Goal: Navigation & Orientation: Find specific page/section

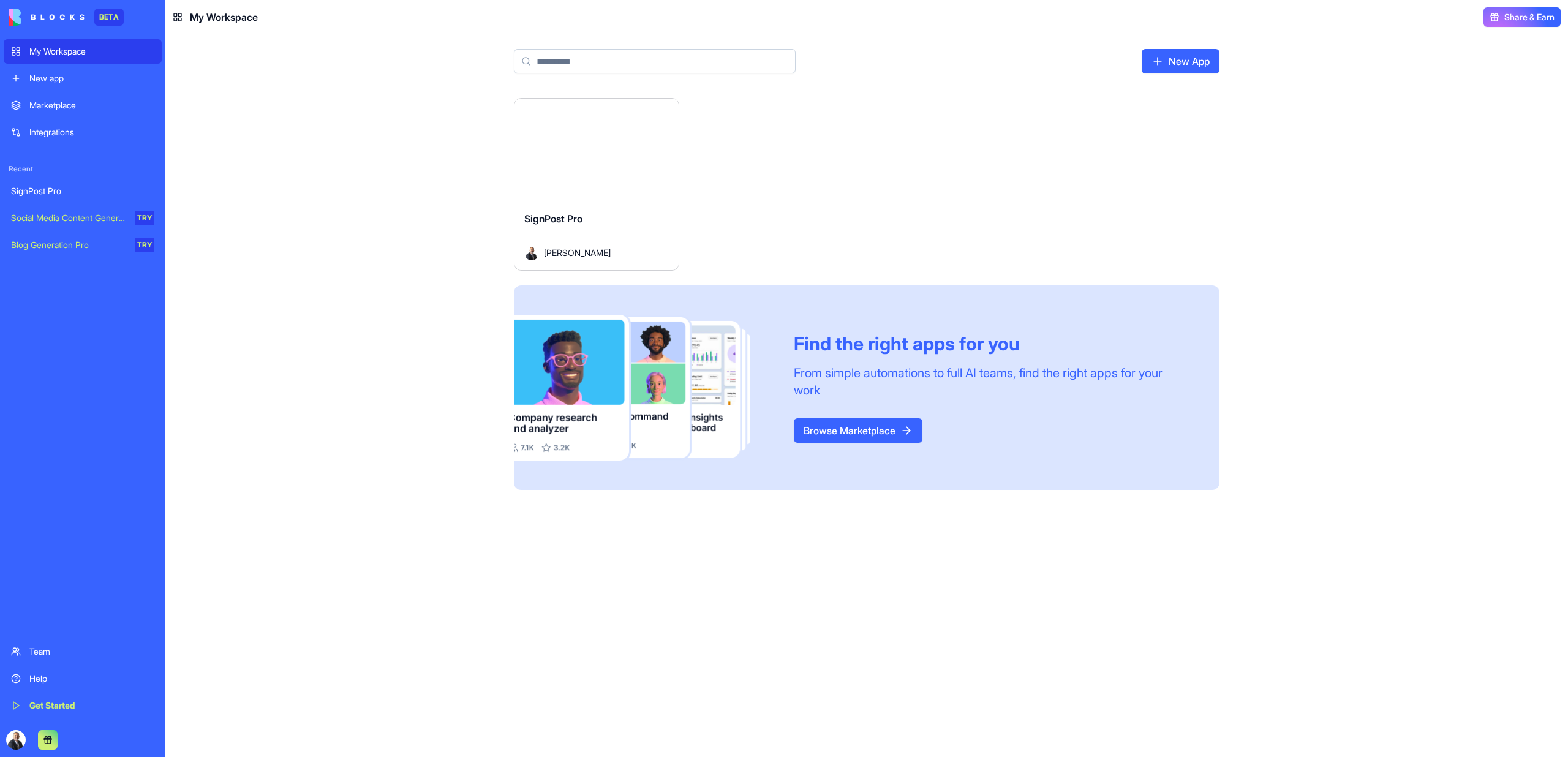
click at [576, 193] on div "Launch" at bounding box center [596, 149] width 164 height 103
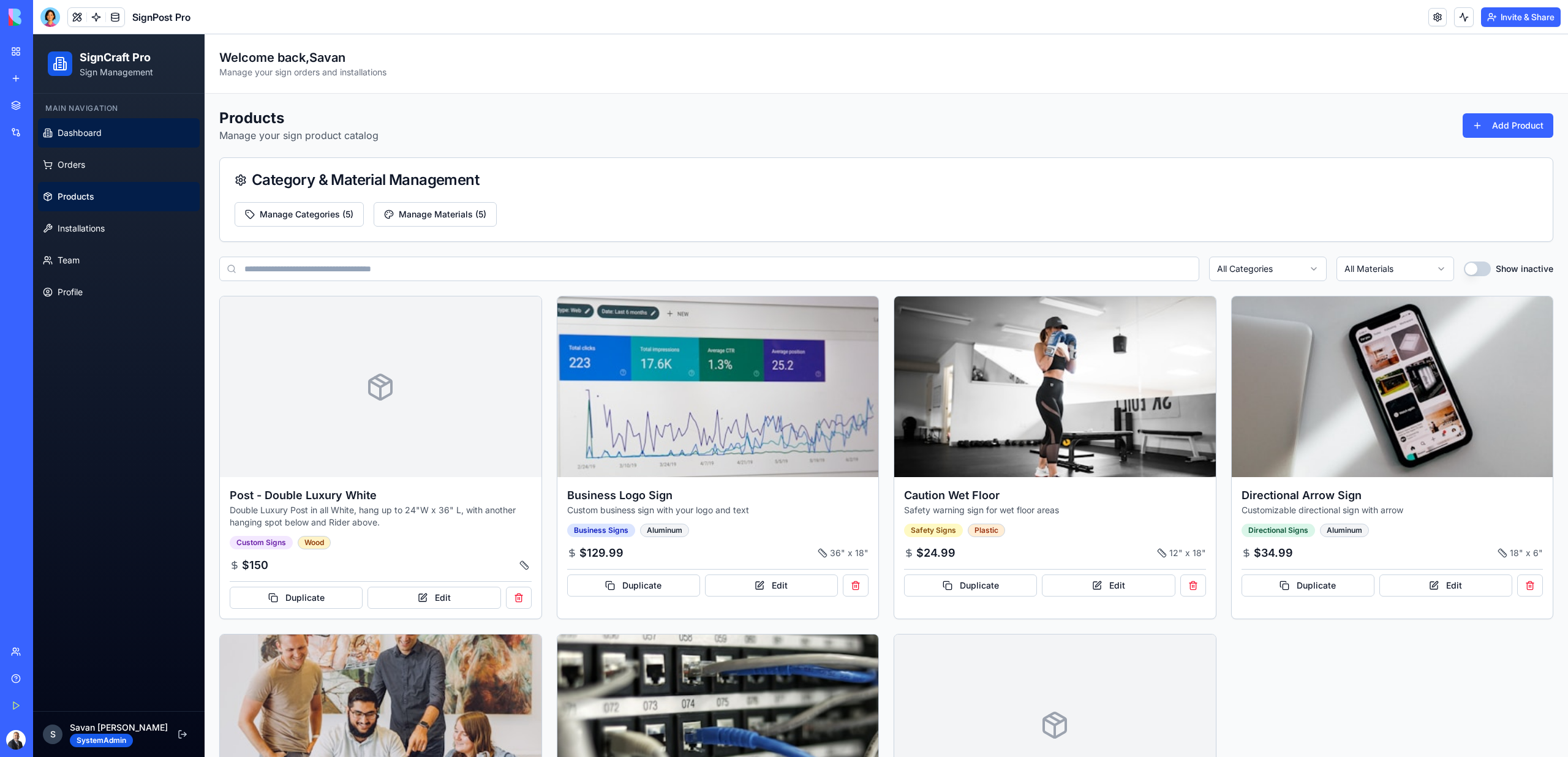
click at [117, 135] on link "Dashboard" at bounding box center [118, 132] width 162 height 30
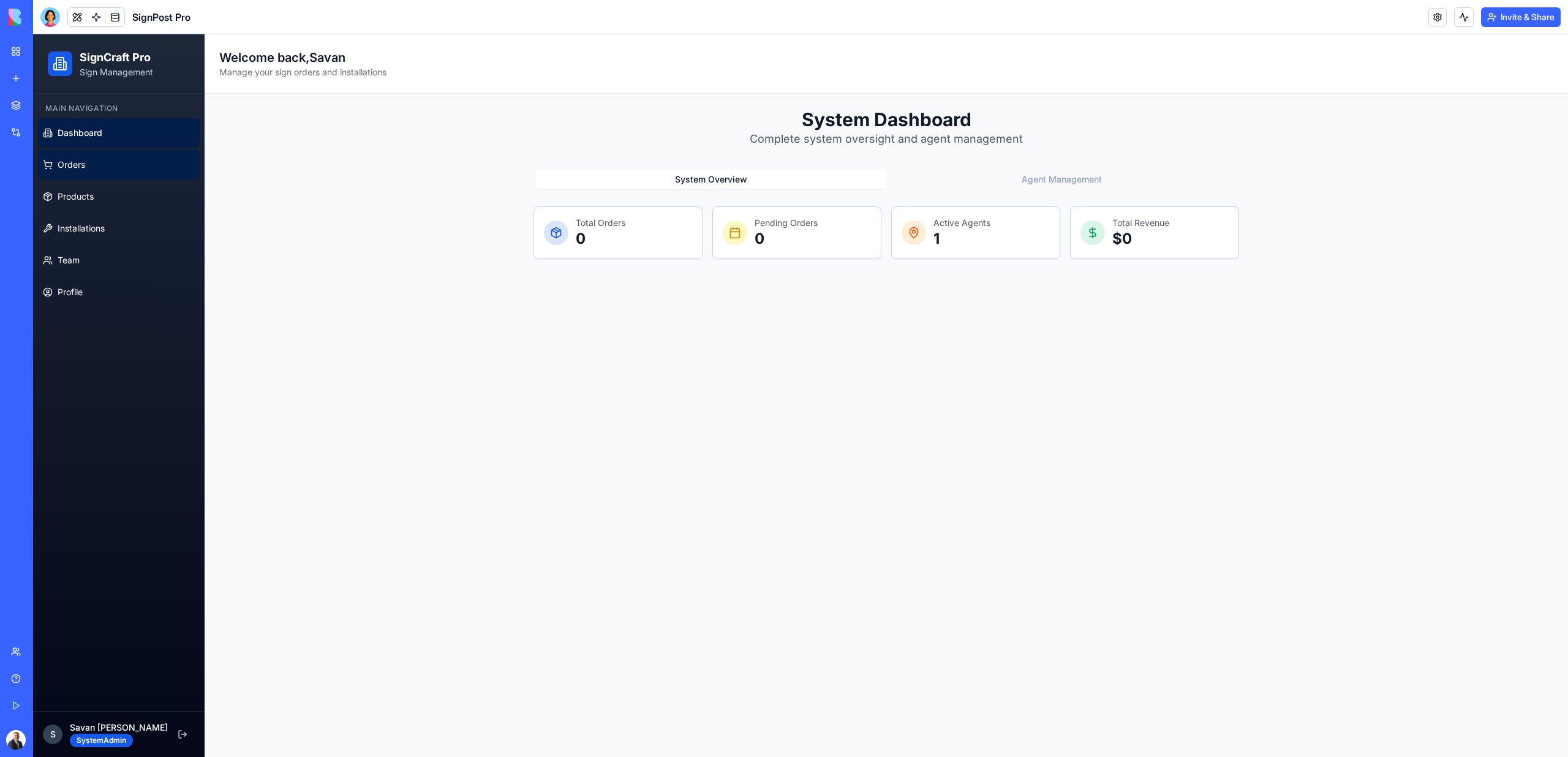
click at [96, 164] on link "Orders" at bounding box center [118, 165] width 162 height 30
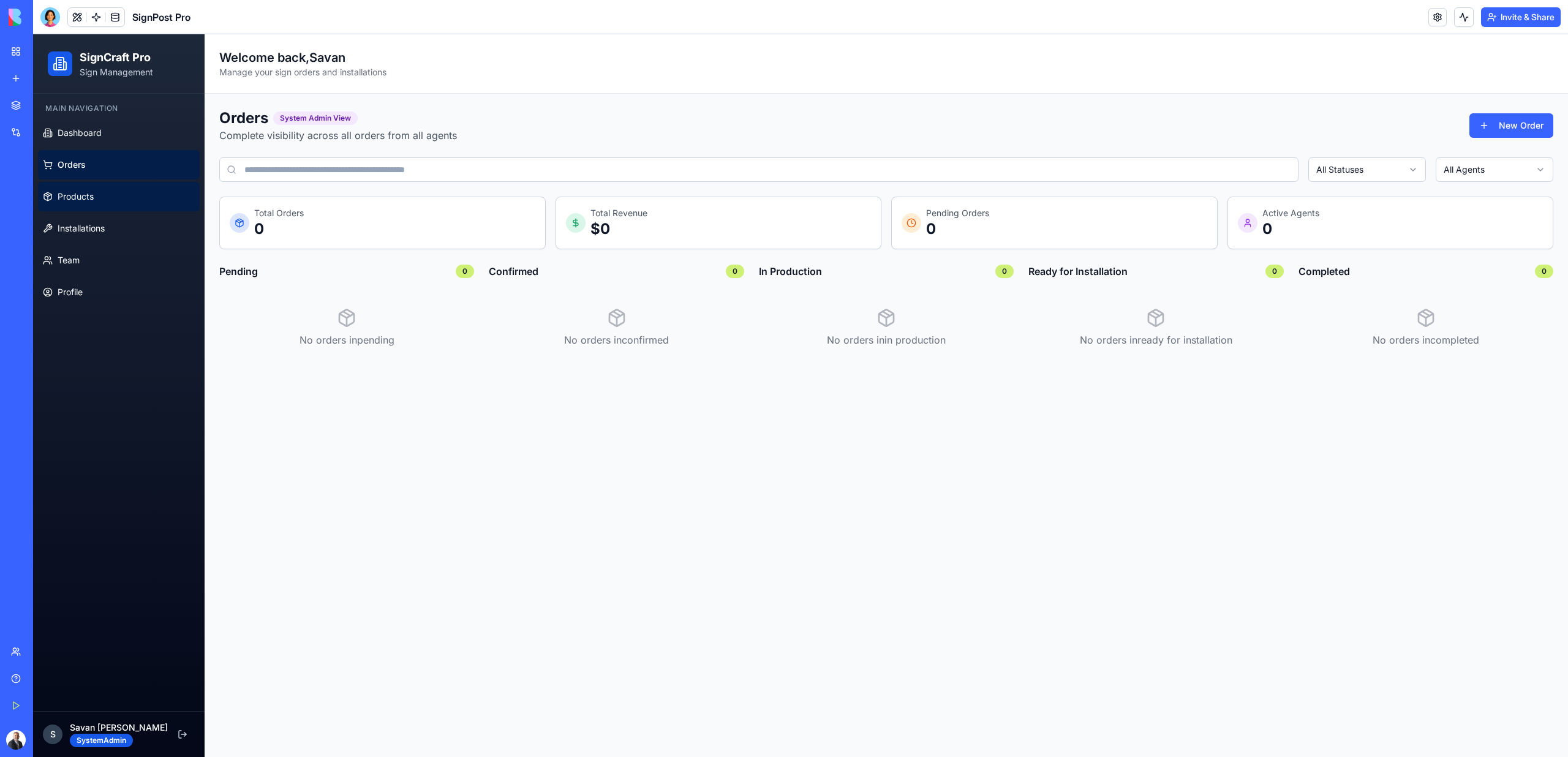
click at [84, 200] on span "Products" at bounding box center [75, 197] width 36 height 13
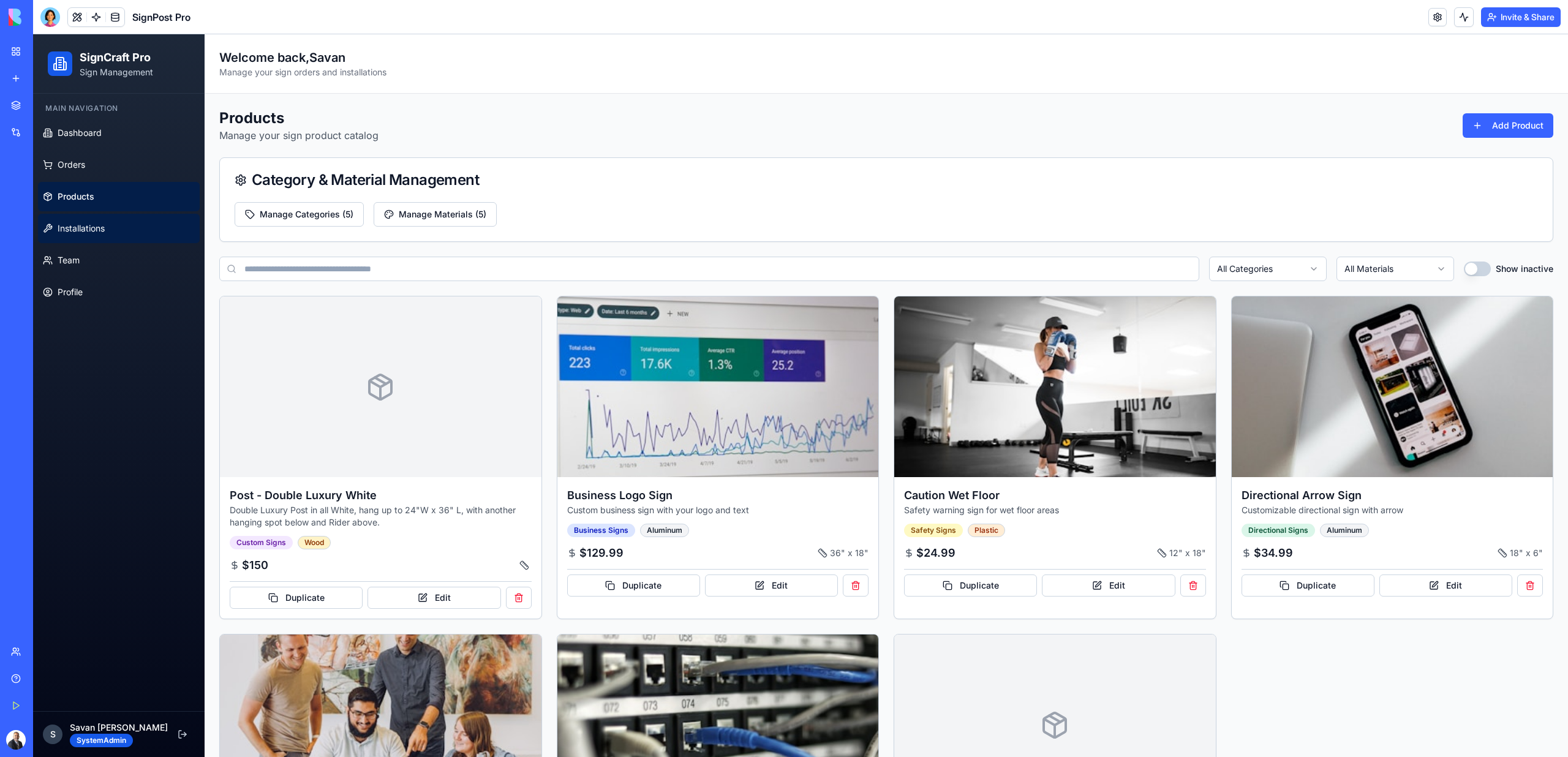
click at [84, 221] on link "Installations" at bounding box center [118, 228] width 162 height 30
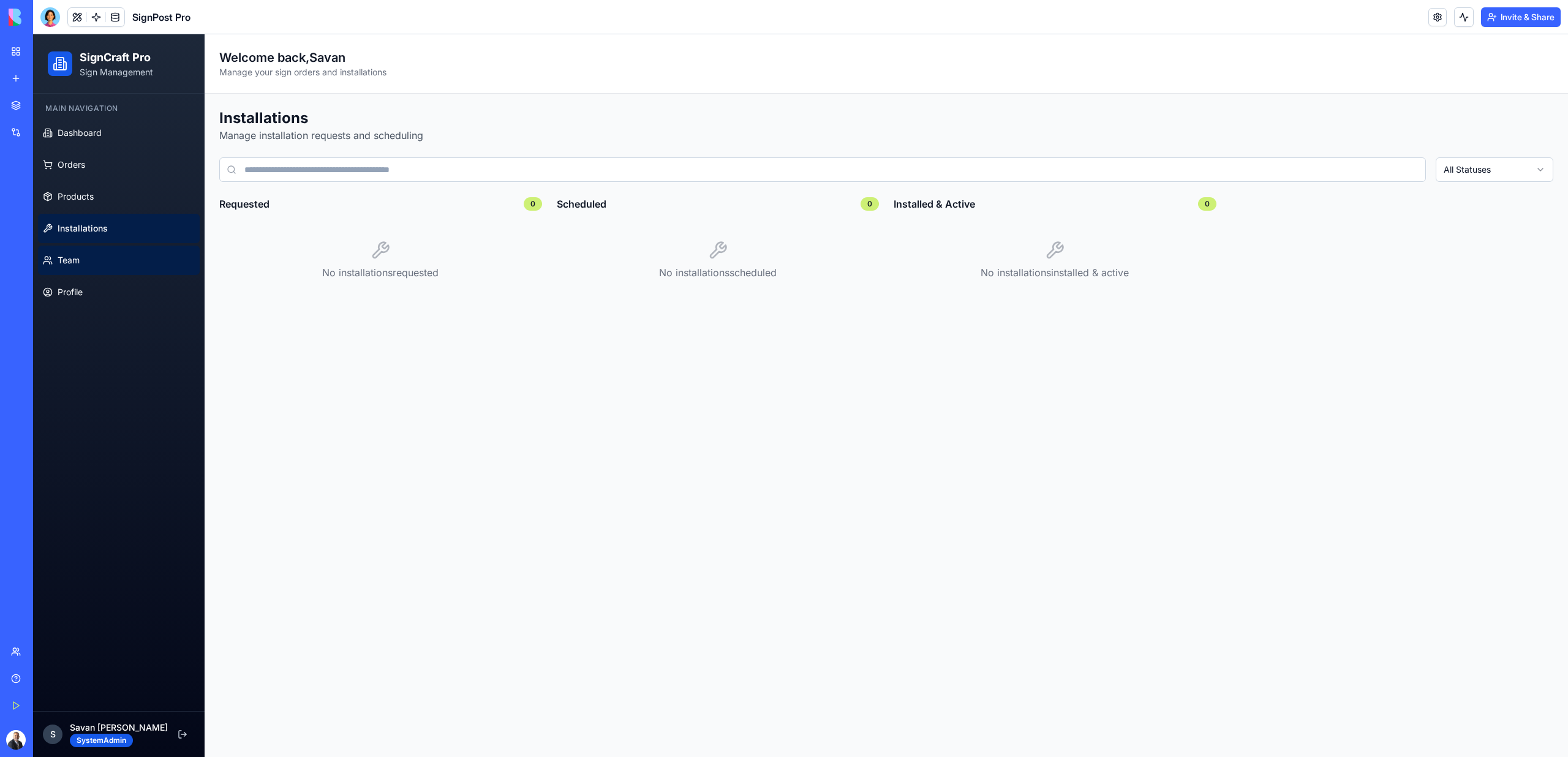
click at [84, 268] on link "Team" at bounding box center [118, 259] width 162 height 30
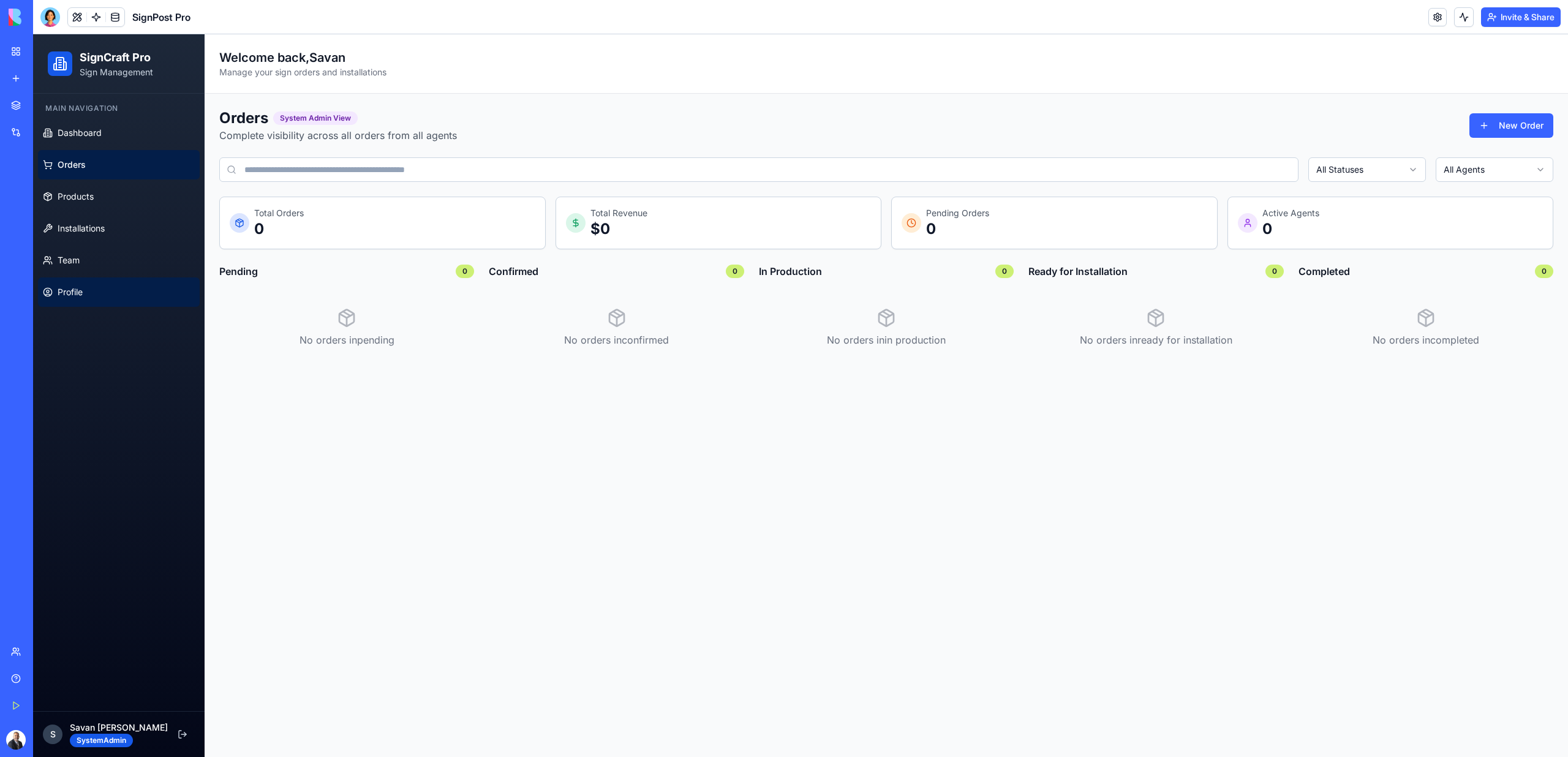
click at [81, 288] on span "Profile" at bounding box center [70, 293] width 25 height 13
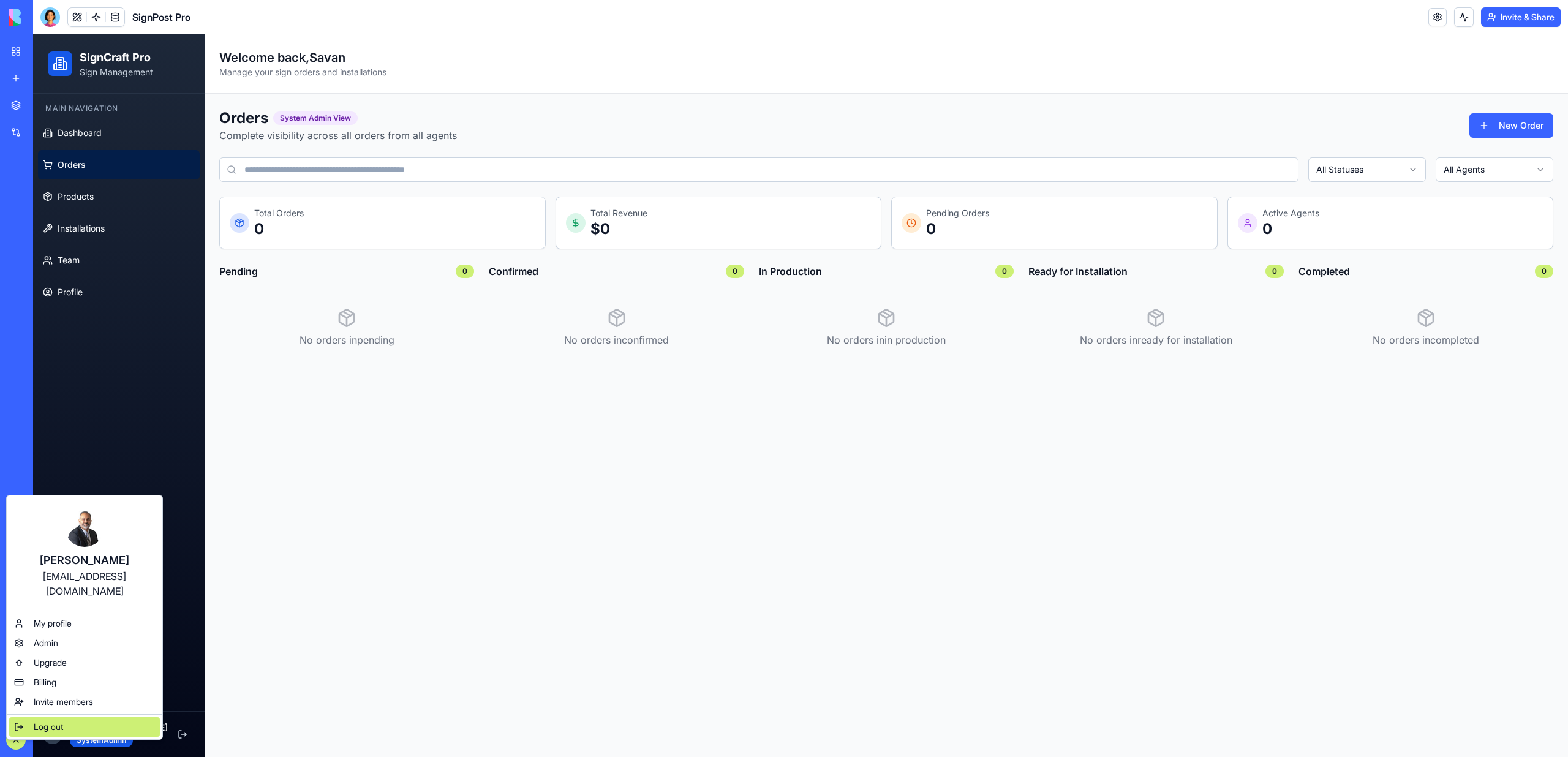
click at [71, 717] on div "Log out" at bounding box center [84, 727] width 150 height 20
